Goal: Find contact information: Find contact information

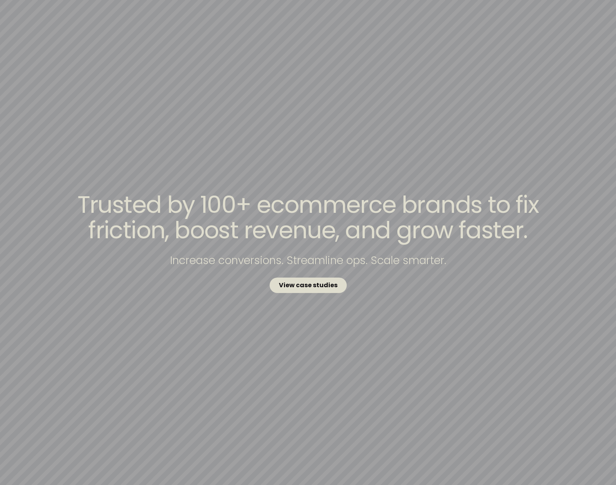
click at [295, 285] on strong "View case studies" at bounding box center [308, 285] width 59 height 9
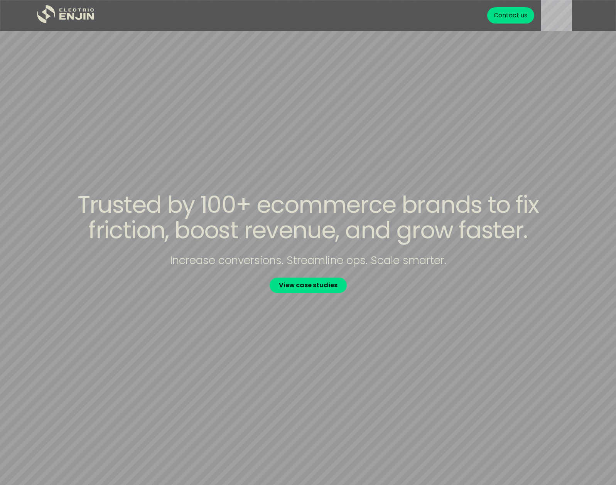
click at [508, 15] on div "Contact us" at bounding box center [511, 15] width 34 height 9
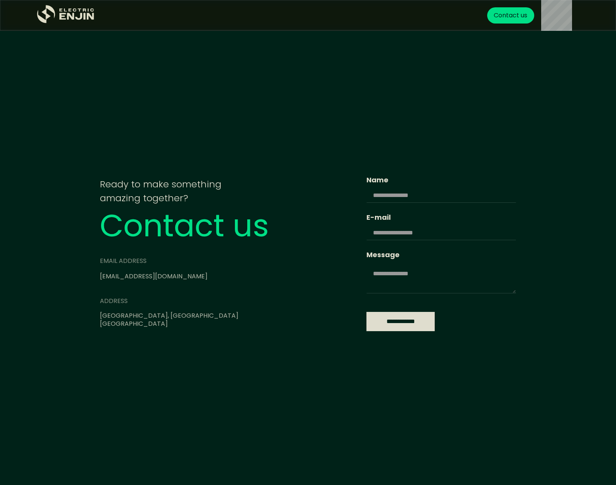
click at [366, 315] on input "**********" at bounding box center [400, 321] width 68 height 19
click at [479, 80] on div "**********" at bounding box center [308, 242] width 616 height 485
click at [114, 278] on link "info@electricenjin.com" at bounding box center [154, 276] width 108 height 9
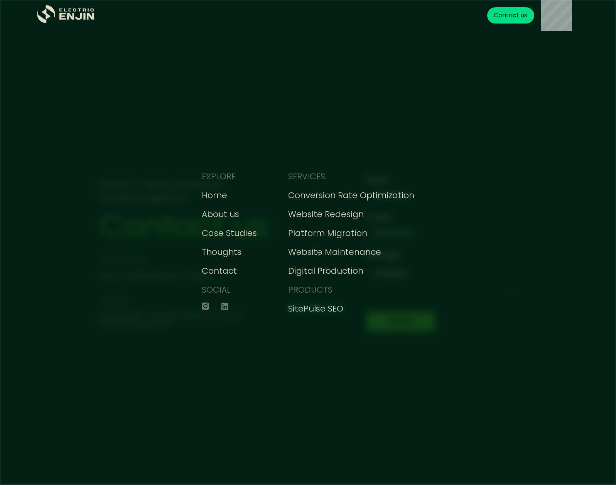
click at [317, 310] on div "SitePulse SEO" at bounding box center [315, 308] width 55 height 13
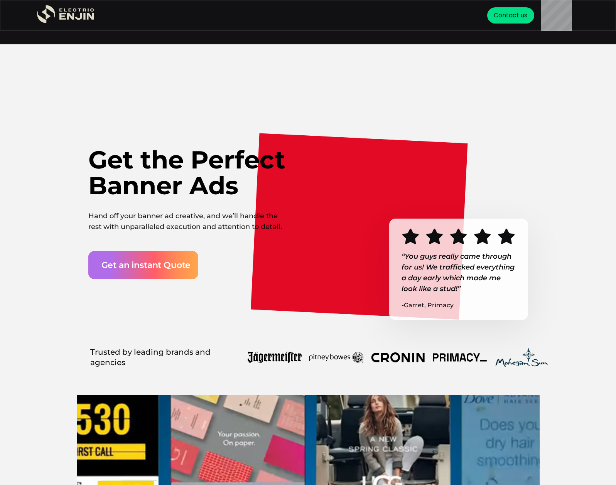
click at [160, 262] on div "Get an instant Quote" at bounding box center [145, 265] width 89 height 13
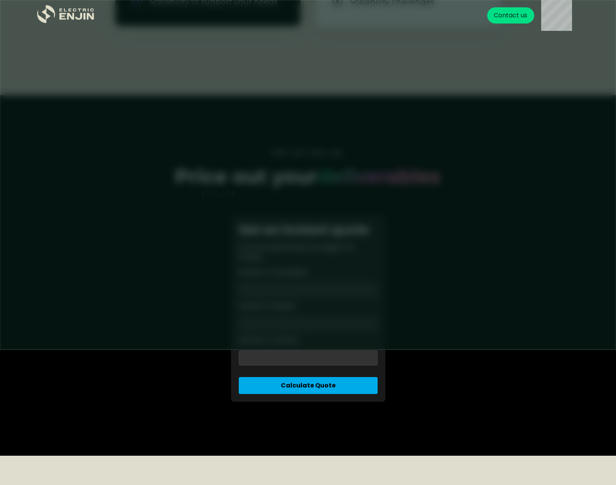
scroll to position [1993, 0]
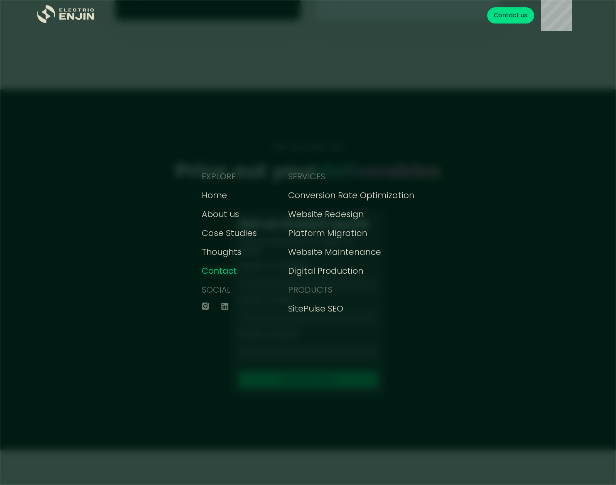
click at [217, 275] on div "Contact" at bounding box center [219, 271] width 35 height 13
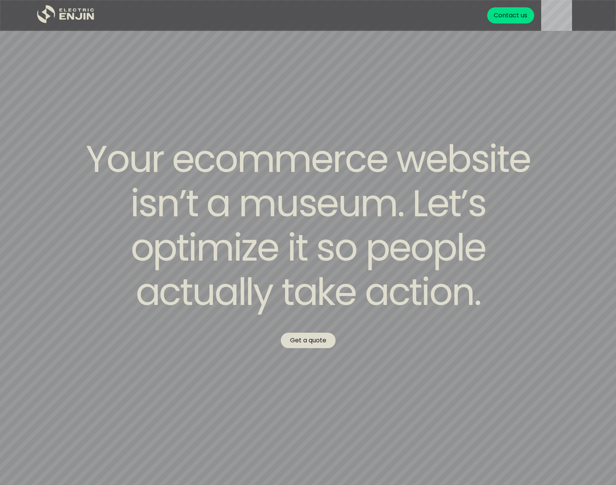
click at [304, 344] on link "Get a quote" at bounding box center [308, 340] width 55 height 15
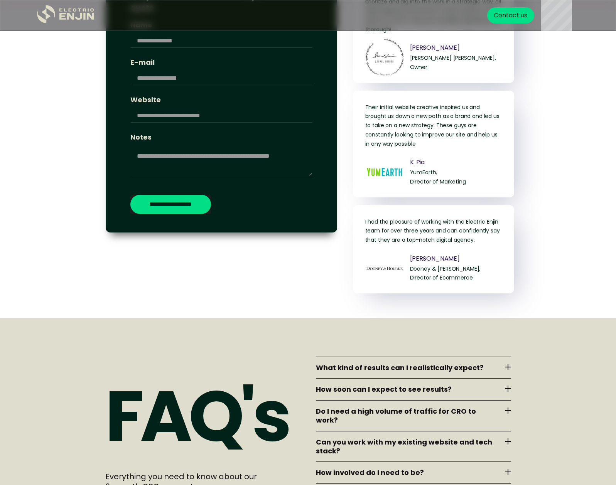
scroll to position [3275, 0]
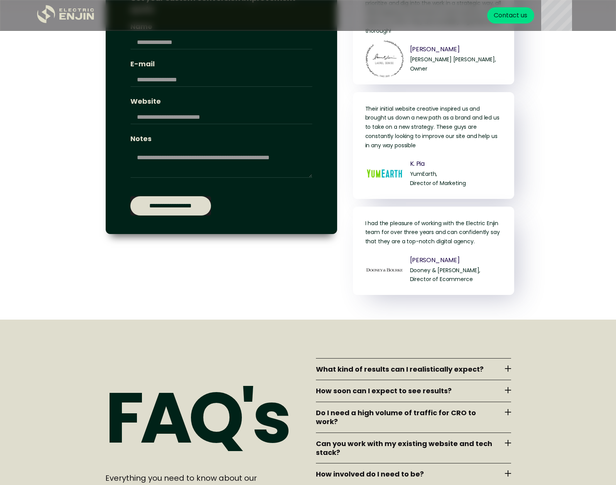
click at [179, 214] on input "**********" at bounding box center [170, 205] width 81 height 19
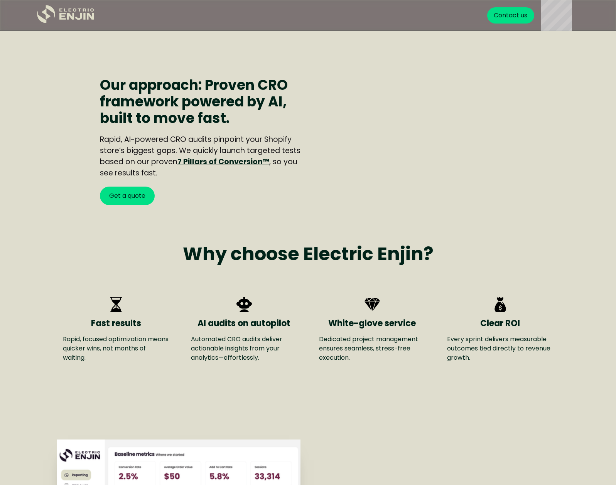
scroll to position [700, 0]
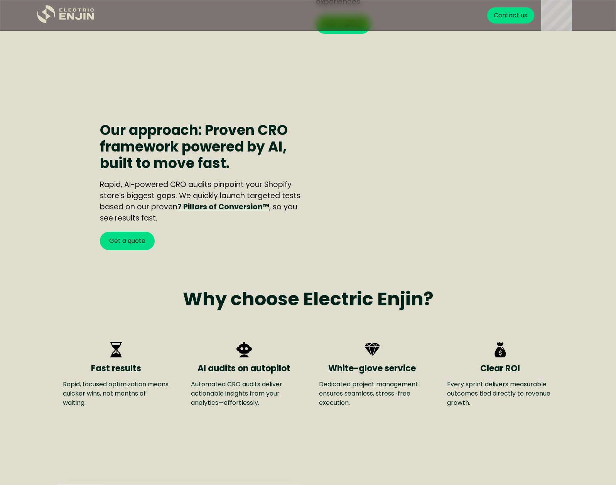
click at [513, 18] on div "Contact us" at bounding box center [511, 15] width 34 height 9
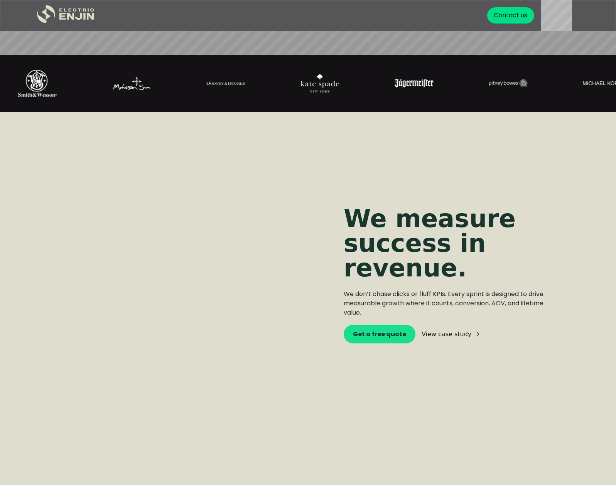
scroll to position [431, 0]
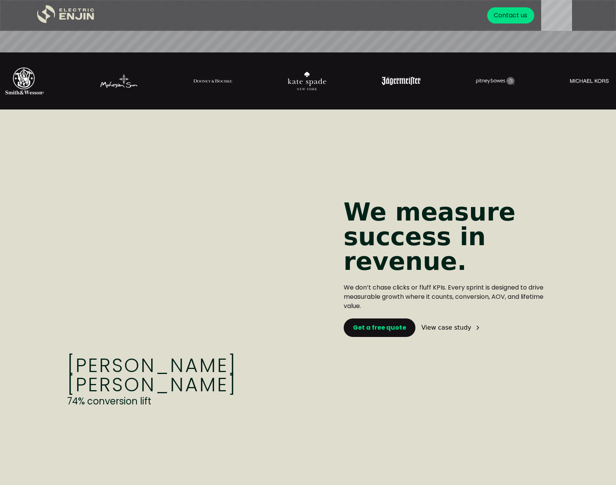
click at [370, 326] on strong "Get a free quote" at bounding box center [379, 327] width 53 height 9
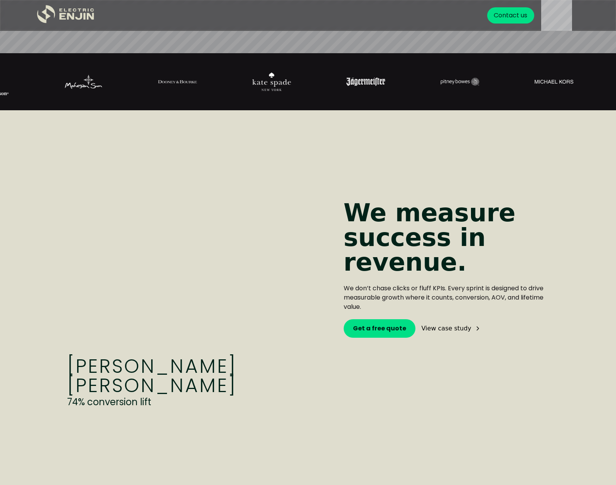
scroll to position [631, 0]
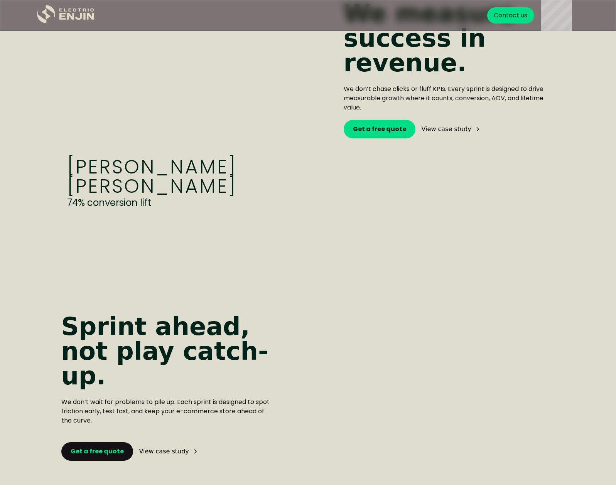
click at [103, 447] on strong "Get a free quote" at bounding box center [97, 451] width 53 height 9
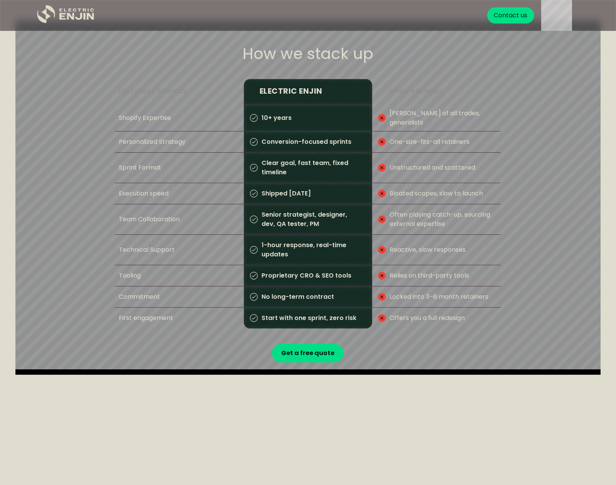
scroll to position [1176, 0]
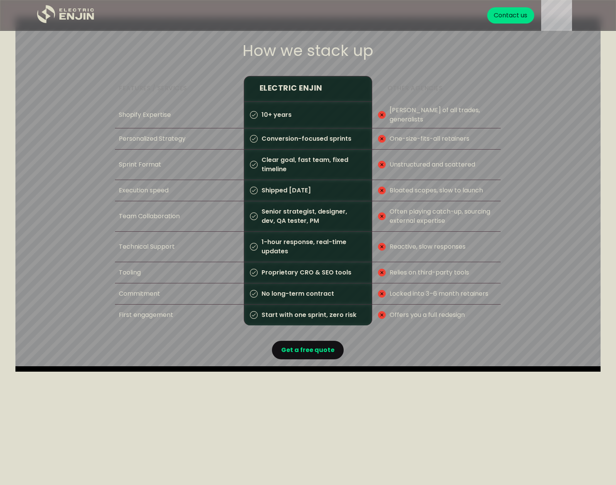
click at [299, 347] on strong "Get a free quote" at bounding box center [307, 350] width 53 height 9
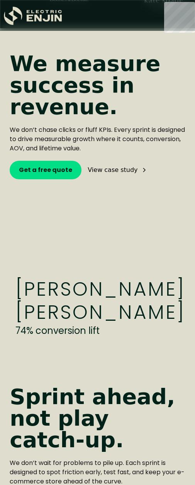
scroll to position [0, 0]
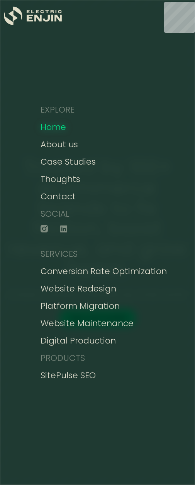
click at [62, 130] on div "Home" at bounding box center [52, 127] width 25 height 13
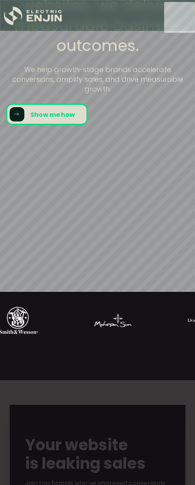
scroll to position [194, 0]
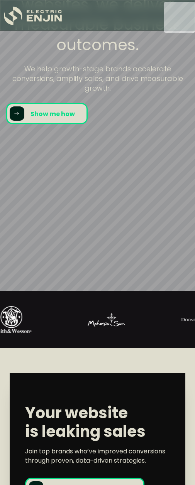
click at [45, 121] on div "We don't just build websites, we deliver measurable business outcomes. We help …" at bounding box center [97, 49] width 195 height 152
click at [47, 111] on div "We don't just build websites, we deliver measurable business outcomes. We help …" at bounding box center [97, 49] width 195 height 152
drag, startPoint x: 25, startPoint y: 110, endPoint x: 16, endPoint y: 115, distance: 10.5
click at [25, 110] on div "We don't just build websites, we deliver measurable business outcomes. We help …" at bounding box center [97, 49] width 195 height 152
drag, startPoint x: 16, startPoint y: 115, endPoint x: 31, endPoint y: 113, distance: 14.9
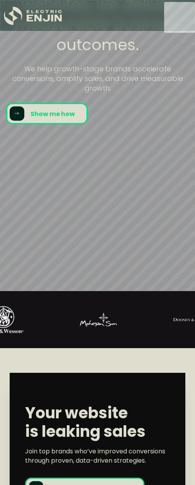
click at [17, 115] on div "We don't just build websites, we deliver measurable business outcomes. We help …" at bounding box center [97, 49] width 195 height 152
drag, startPoint x: 31, startPoint y: 113, endPoint x: 46, endPoint y: 118, distance: 15.9
click at [46, 117] on div "We don't just build websites, we deliver measurable business outcomes. We help …" at bounding box center [97, 49] width 195 height 152
click at [73, 331] on div at bounding box center [78, 319] width 195 height 39
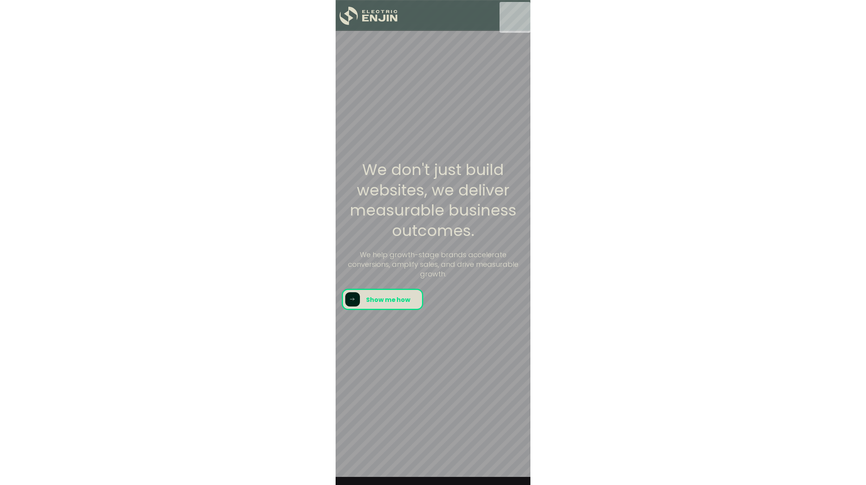
scroll to position [0, 0]
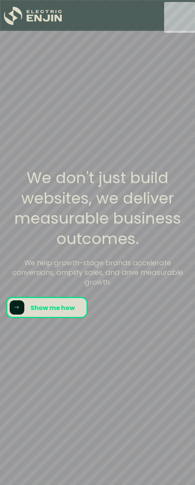
click at [19, 312] on div "We don't just build websites, we deliver measurable business outcomes. We help …" at bounding box center [97, 243] width 195 height 152
